Goal: Navigation & Orientation: Find specific page/section

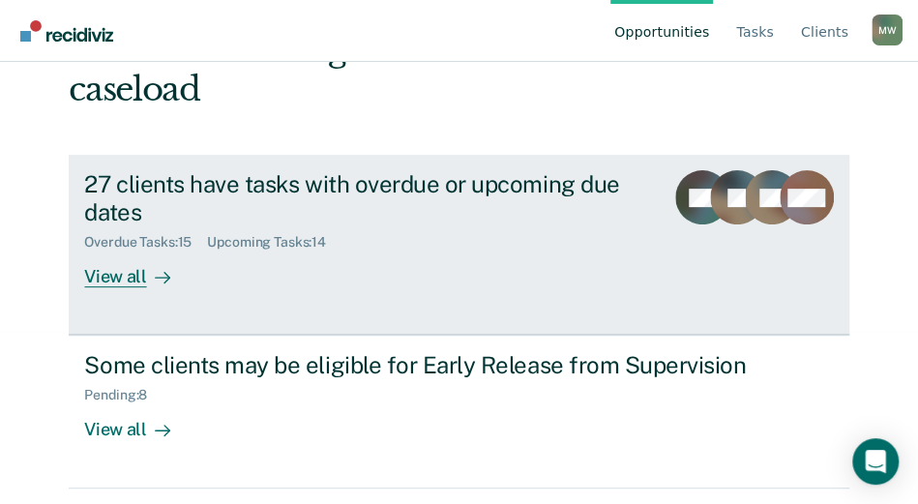
scroll to position [267, 0]
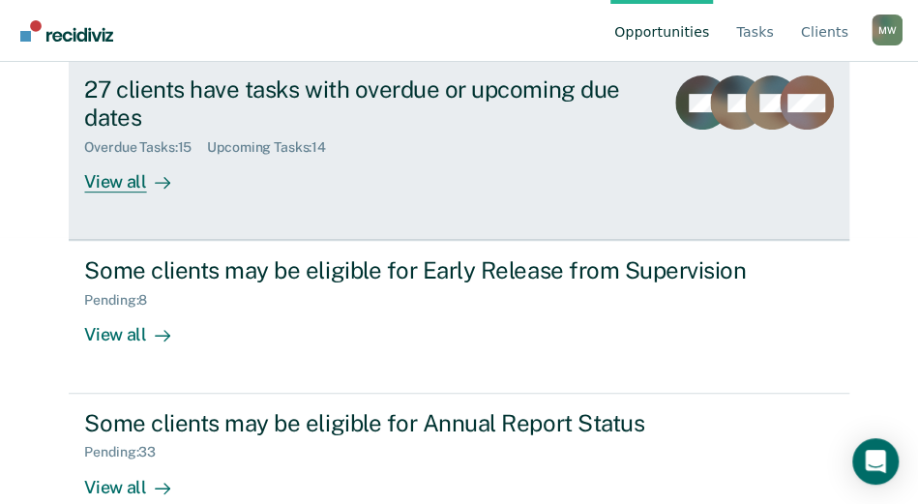
click at [130, 156] on div "View all" at bounding box center [138, 175] width 108 height 38
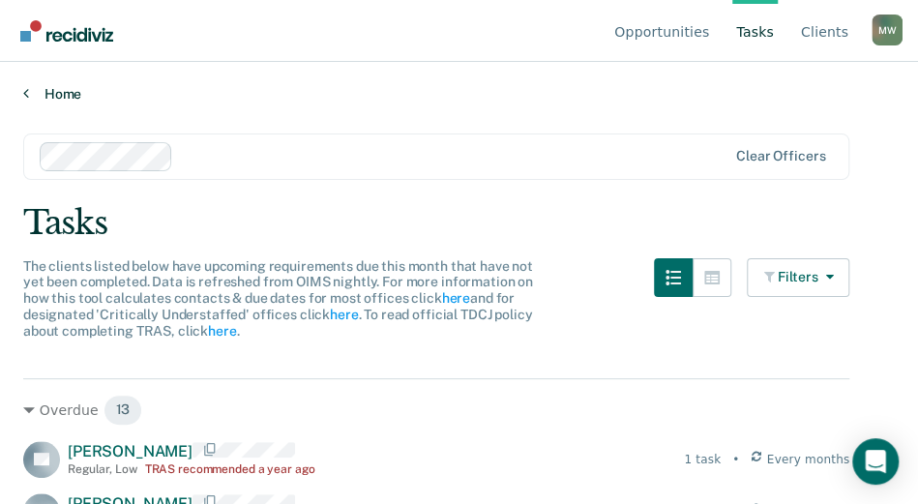
click at [164, 94] on link "Home" at bounding box center [459, 93] width 872 height 17
